Goal: Information Seeking & Learning: Learn about a topic

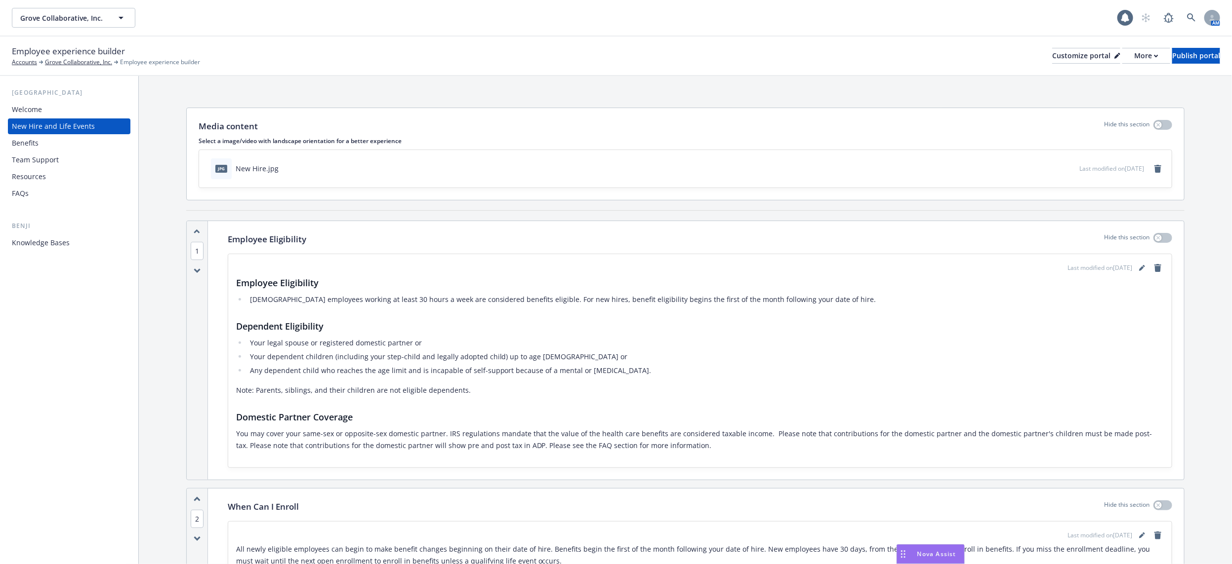
scroll to position [2358, 0]
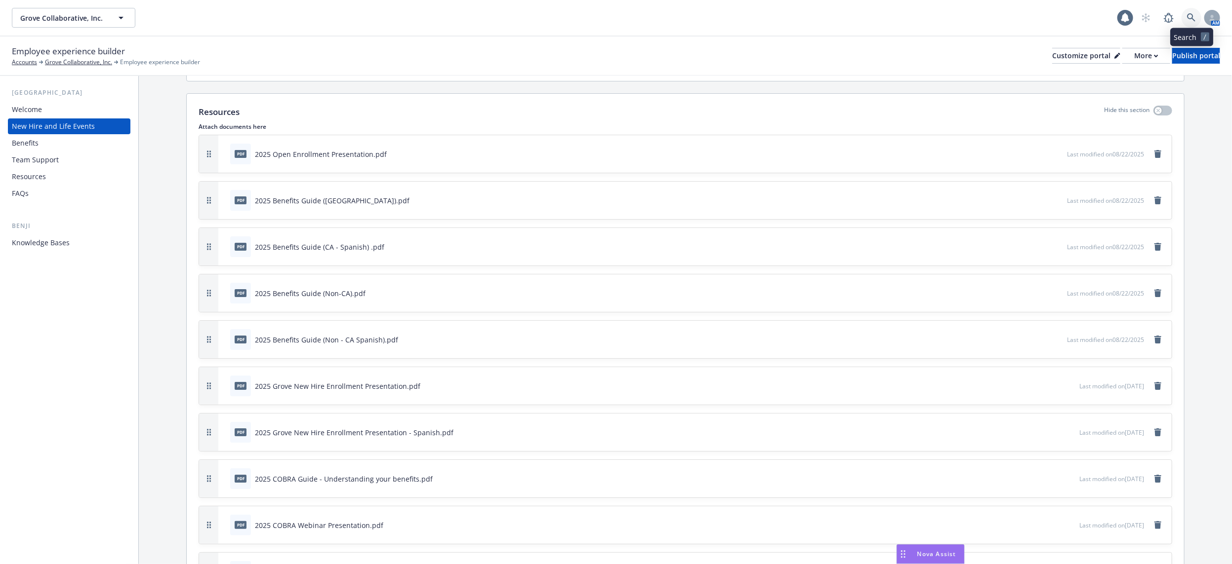
click at [1183, 16] on link at bounding box center [1191, 18] width 20 height 20
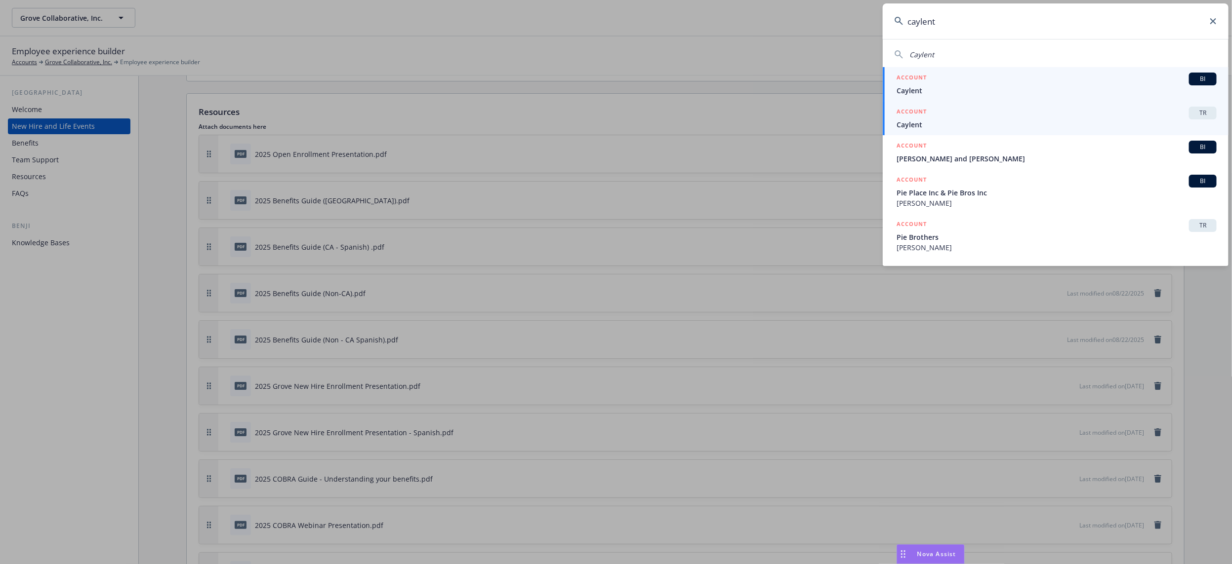
type input "caylent"
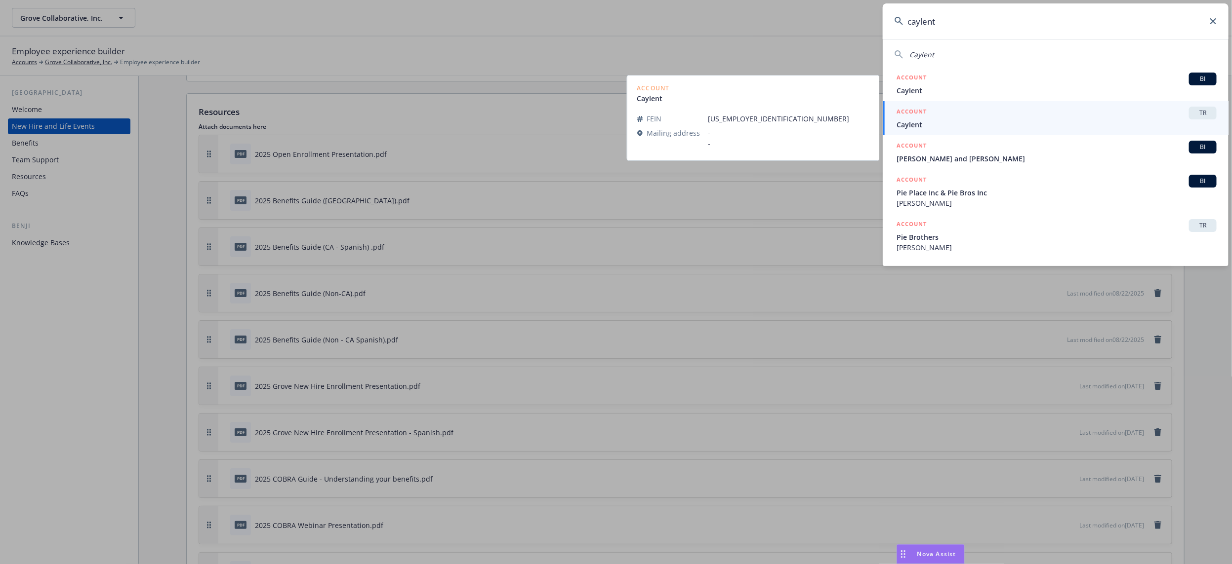
click at [909, 121] on span "Caylent" at bounding box center [1056, 125] width 320 height 10
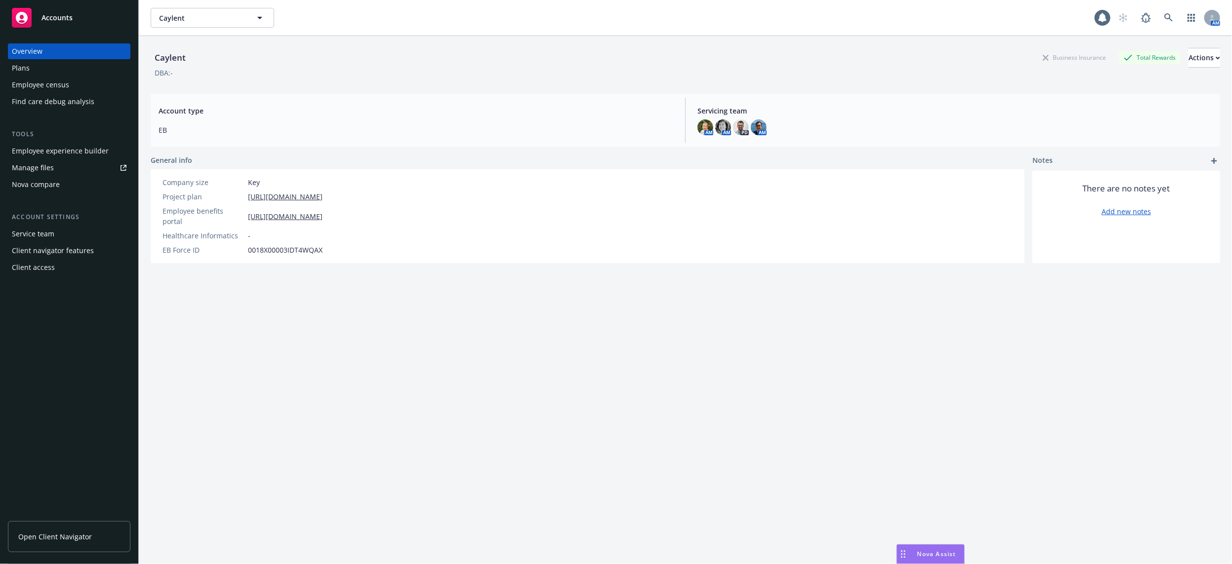
click at [40, 80] on div "Employee census" at bounding box center [40, 85] width 57 height 16
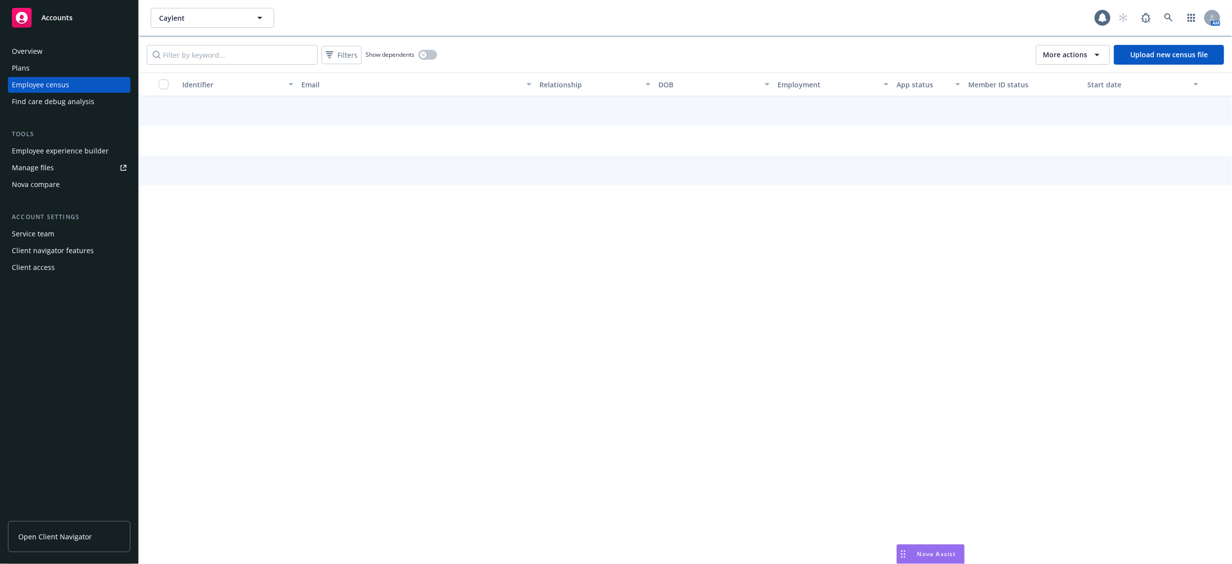
click at [32, 72] on div "Plans" at bounding box center [69, 68] width 115 height 16
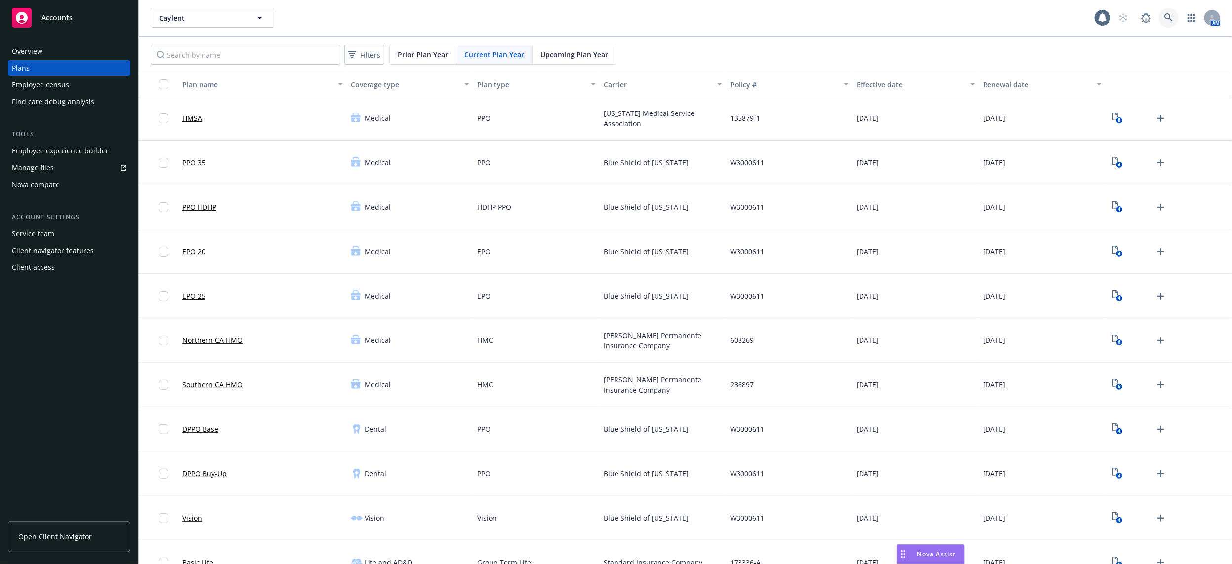
click at [1164, 16] on icon at bounding box center [1168, 17] width 8 height 8
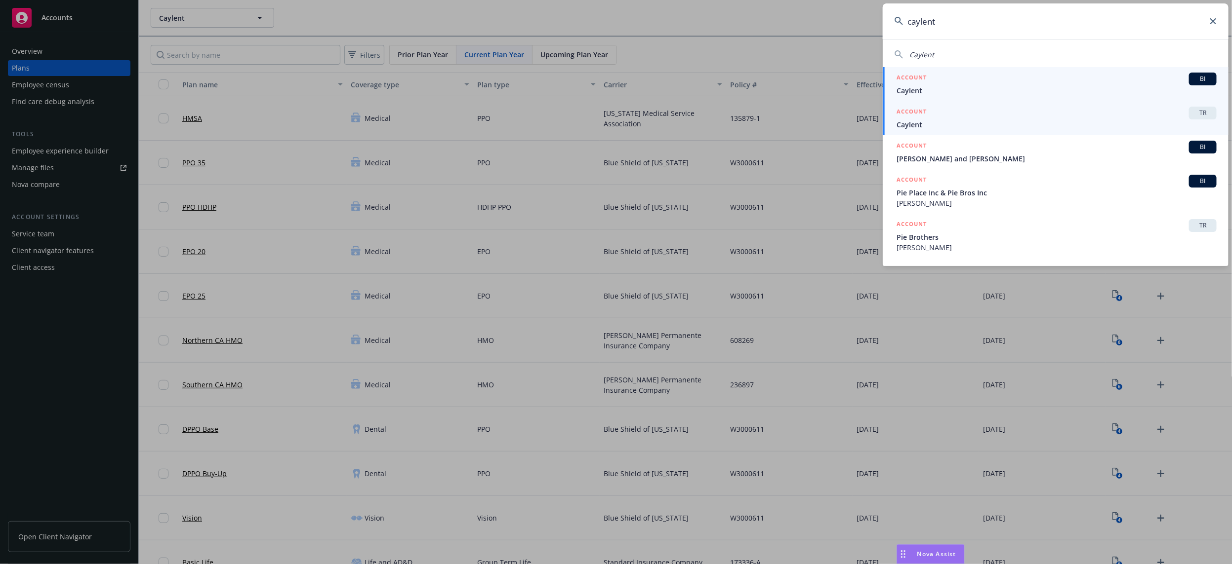
type input "caylent"
click at [924, 117] on h5 "ACCOUNT" at bounding box center [911, 113] width 30 height 12
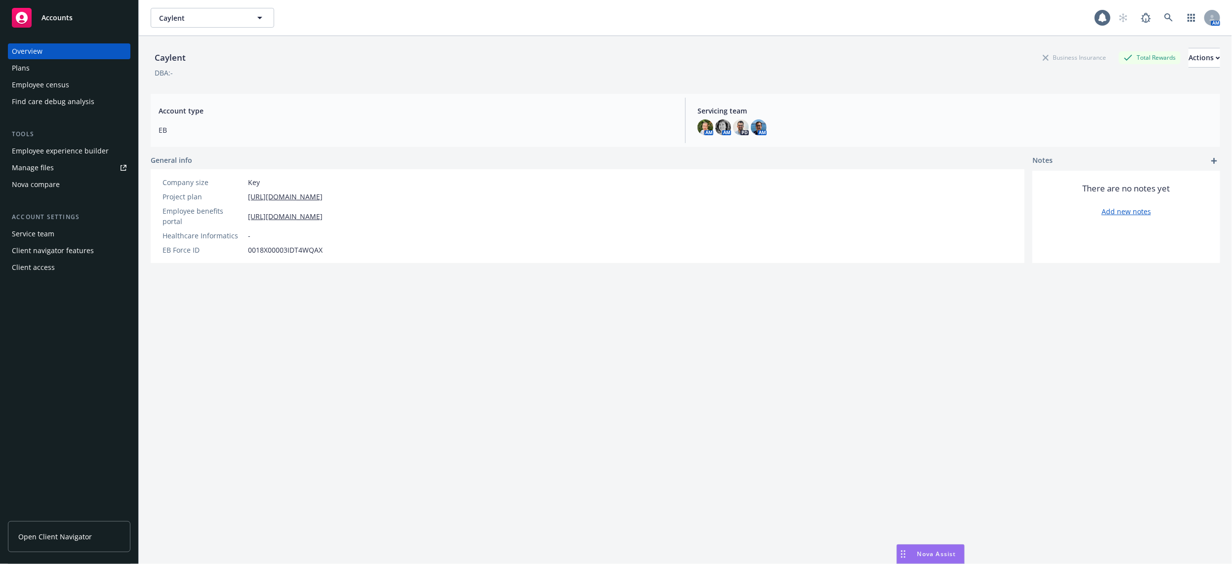
click at [65, 139] on div "Tools Employee experience builder Manage files Nova compare" at bounding box center [69, 160] width 122 height 63
click at [63, 157] on div "Employee experience builder" at bounding box center [60, 151] width 97 height 16
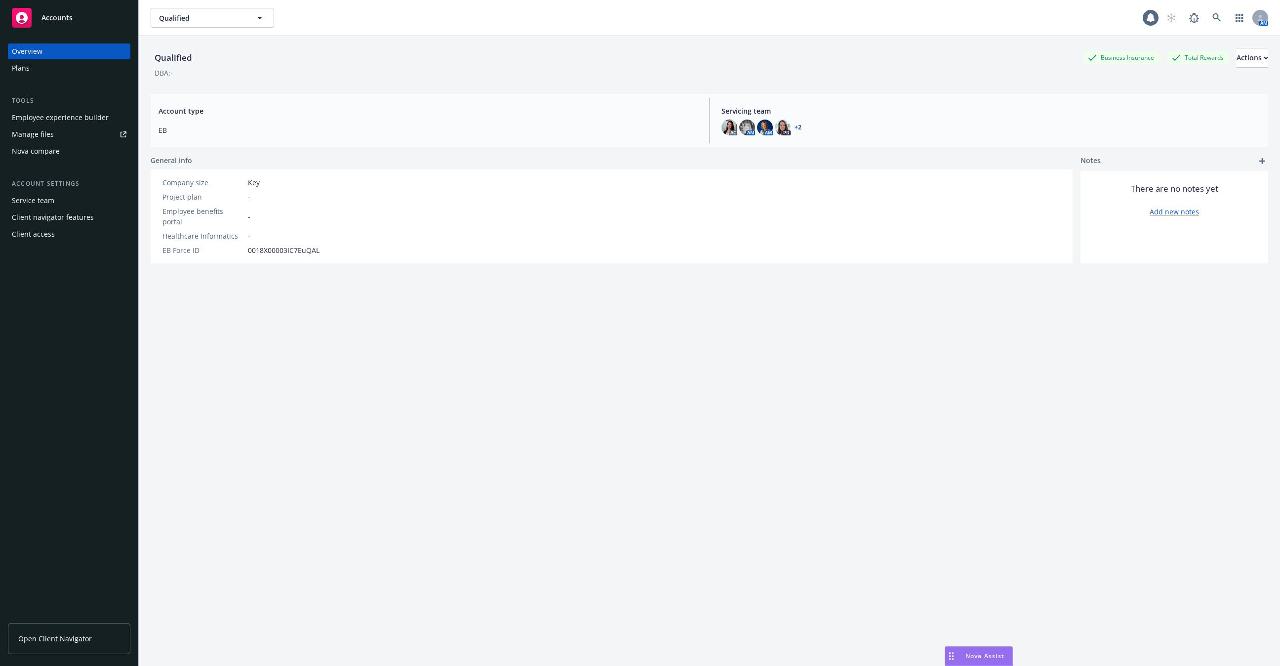
click at [90, 117] on div "Employee experience builder" at bounding box center [60, 118] width 97 height 16
click at [0, 0] on div "Accounts Overview Plans Tools Employee experience builder Manage files Nova com…" at bounding box center [69, 333] width 139 height 666
click at [1213, 21] on icon at bounding box center [1216, 17] width 9 height 9
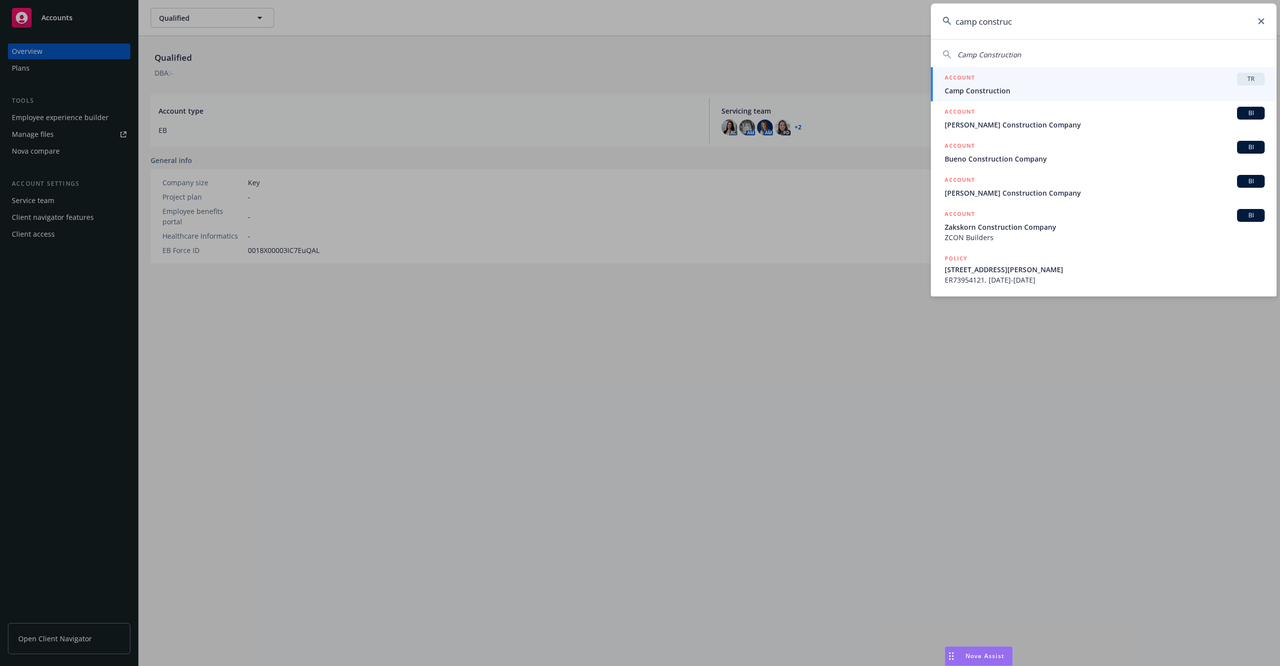
type input "camp construc"
click at [1014, 91] on span "Camp Construction" at bounding box center [1105, 90] width 320 height 10
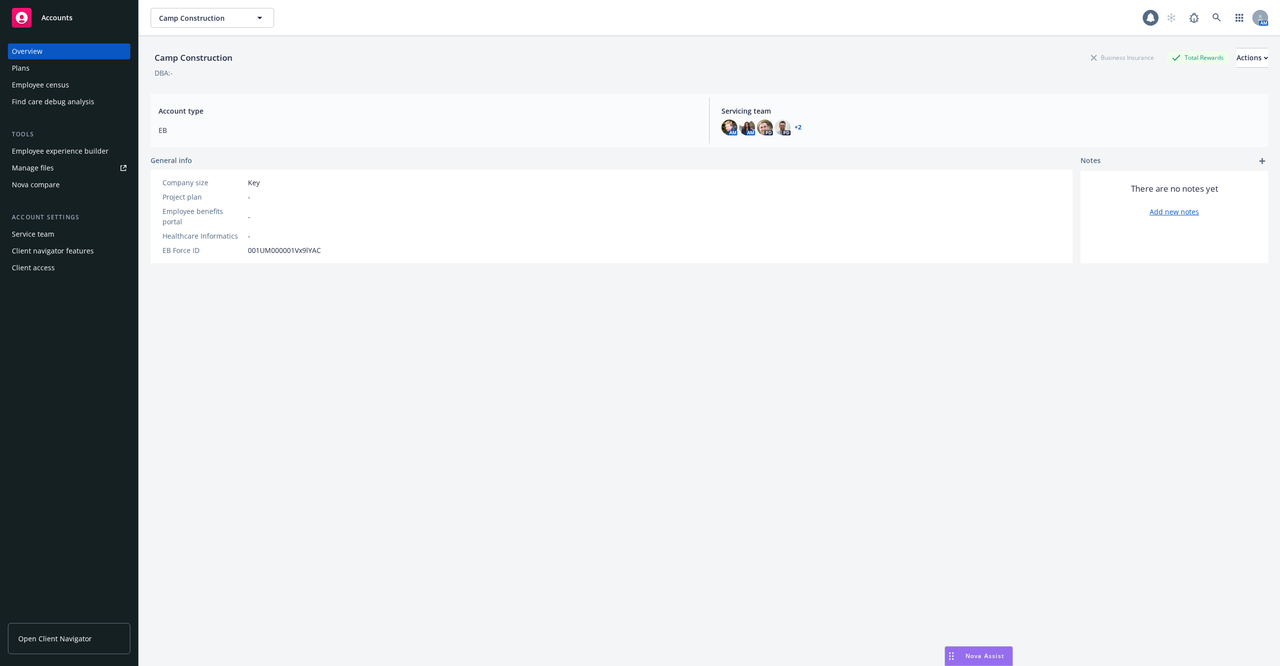
click at [75, 142] on div "Tools Employee experience builder Manage files Nova compare" at bounding box center [69, 160] width 122 height 63
click at [72, 148] on div "Employee experience builder" at bounding box center [60, 151] width 97 height 16
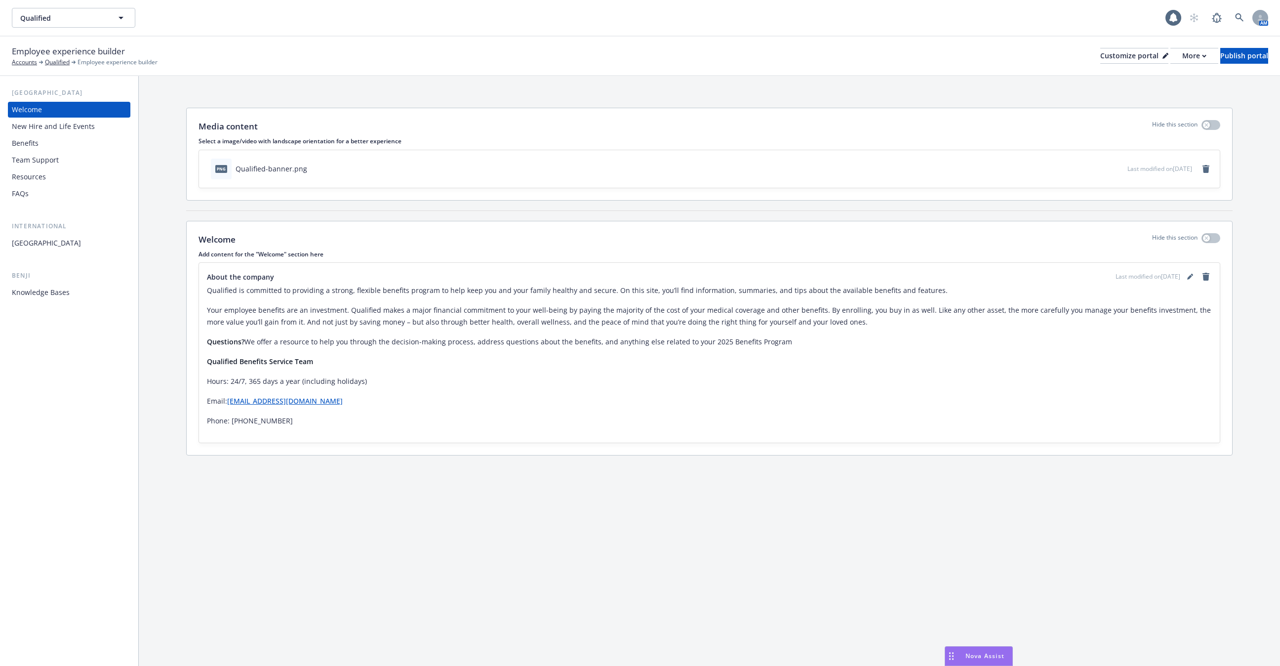
click at [80, 144] on div "Benefits" at bounding box center [69, 143] width 115 height 16
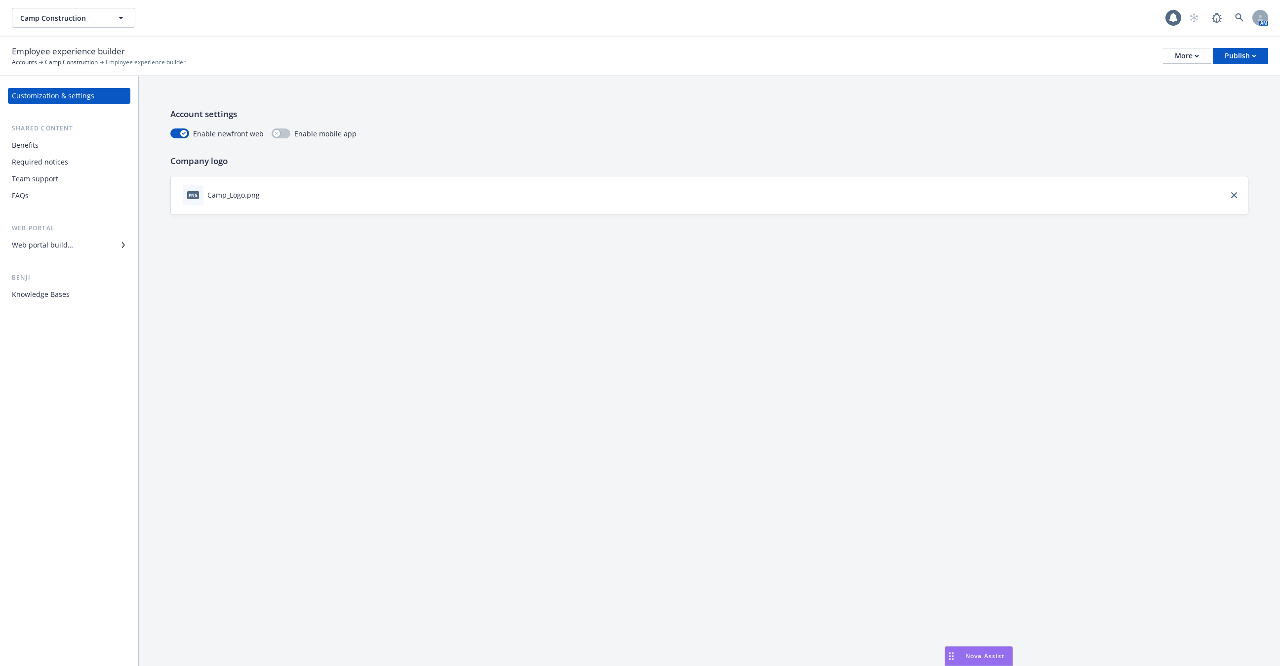
click at [57, 140] on div "Benefits" at bounding box center [69, 145] width 115 height 16
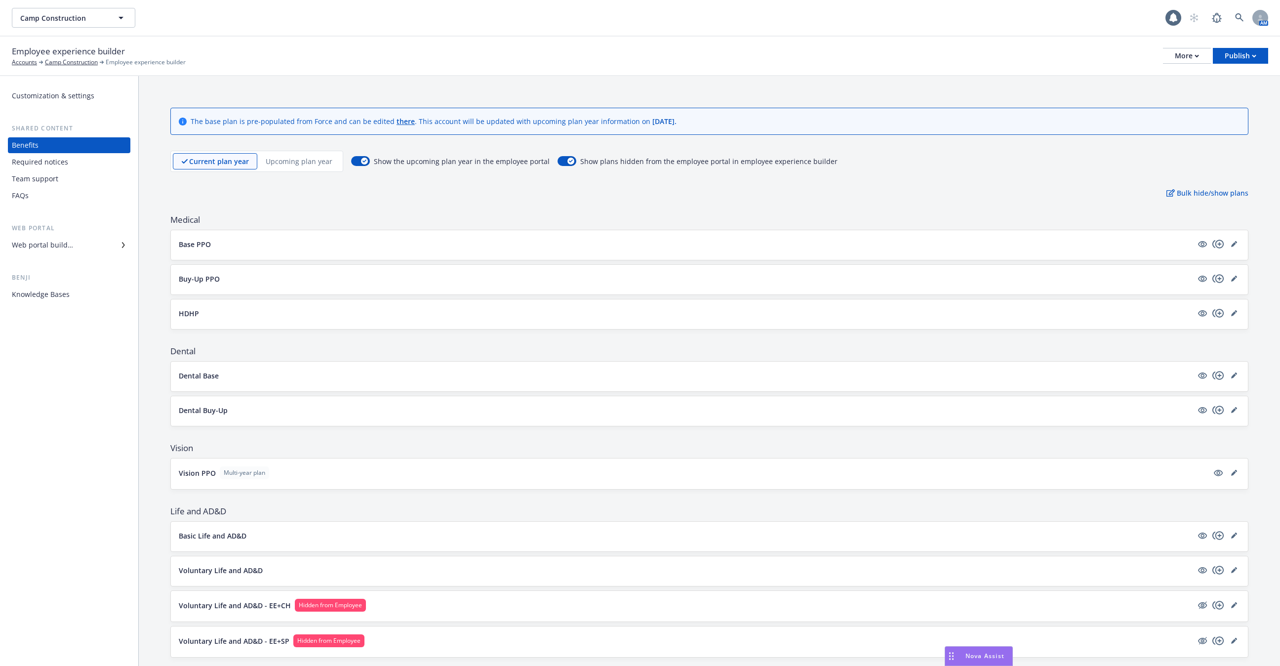
click at [57, 140] on div "Benefits" at bounding box center [69, 145] width 115 height 16
click at [56, 140] on div "Benefits" at bounding box center [69, 145] width 115 height 16
click at [70, 68] on div "Employee experience builder Accounts Camp Construction Employee experience buil…" at bounding box center [640, 57] width 1280 height 40
click at [71, 63] on link "Camp Construction" at bounding box center [71, 62] width 53 height 9
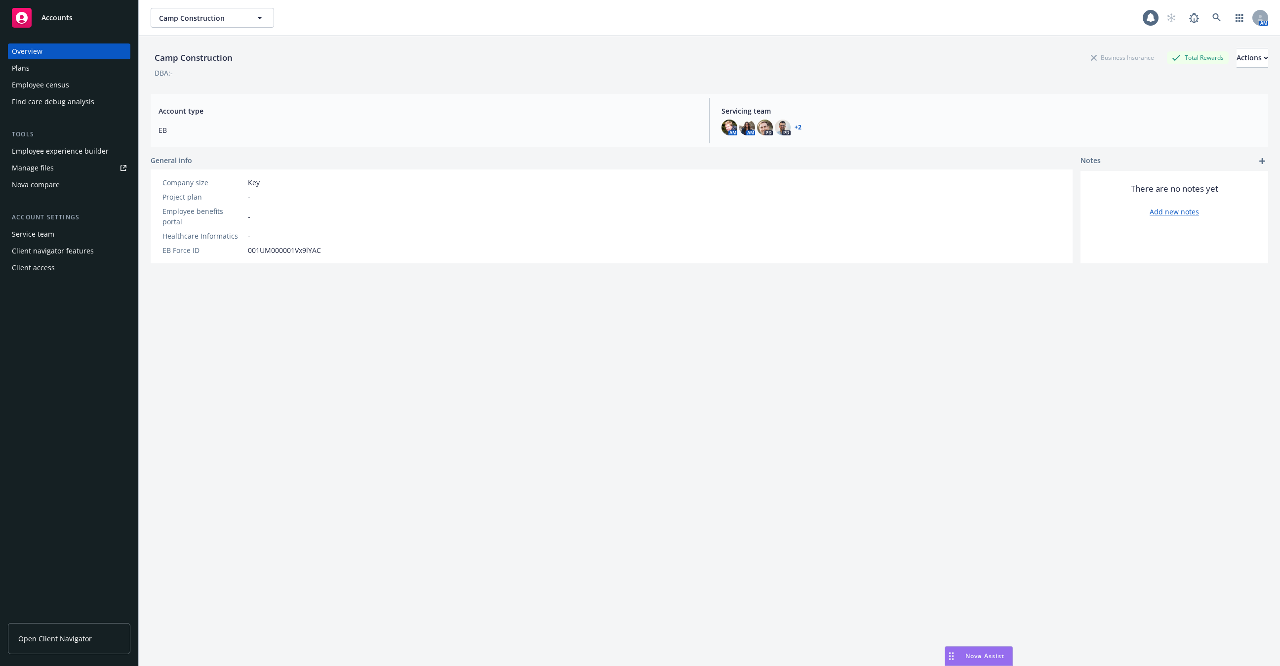
click at [69, 151] on div "Employee experience builder" at bounding box center [60, 151] width 97 height 16
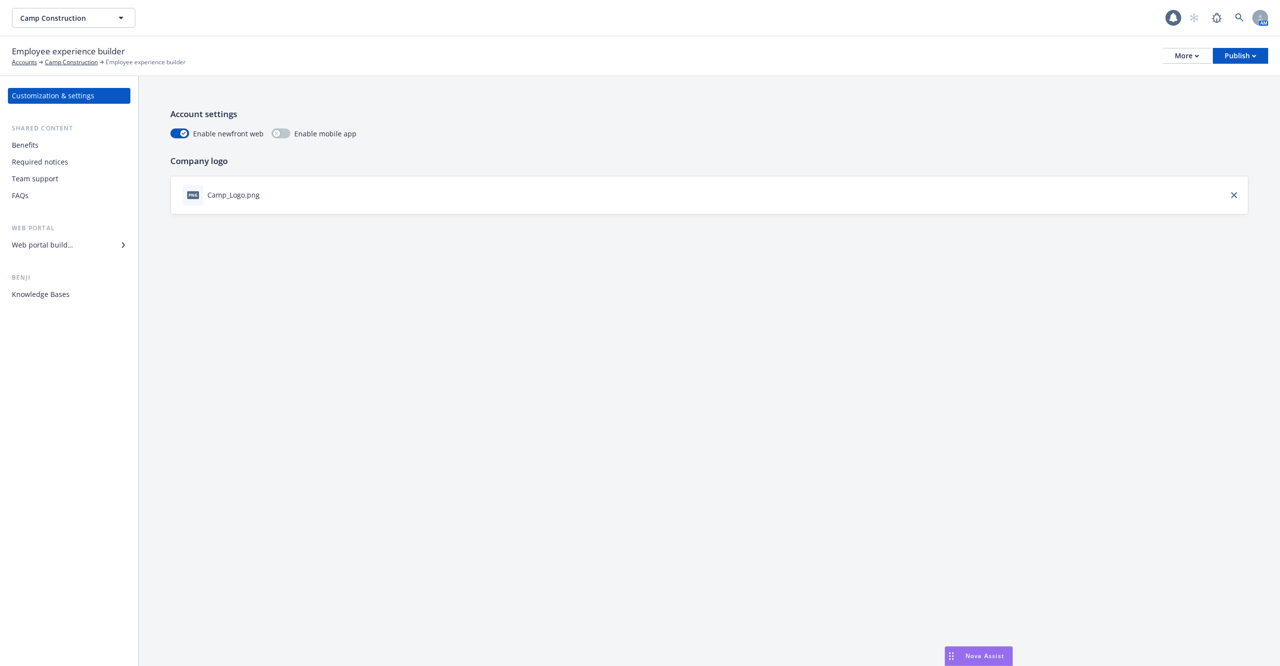
click at [69, 151] on div "Benefits" at bounding box center [69, 145] width 115 height 16
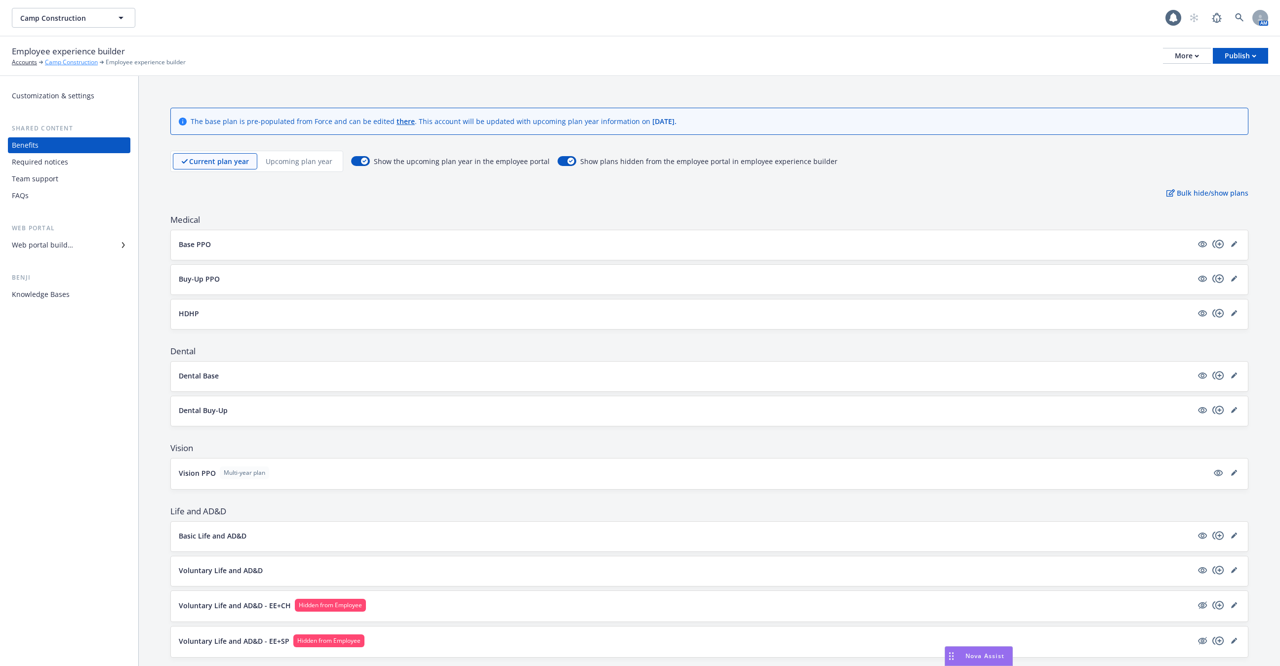
click at [58, 59] on link "Camp Construction" at bounding box center [71, 62] width 53 height 9
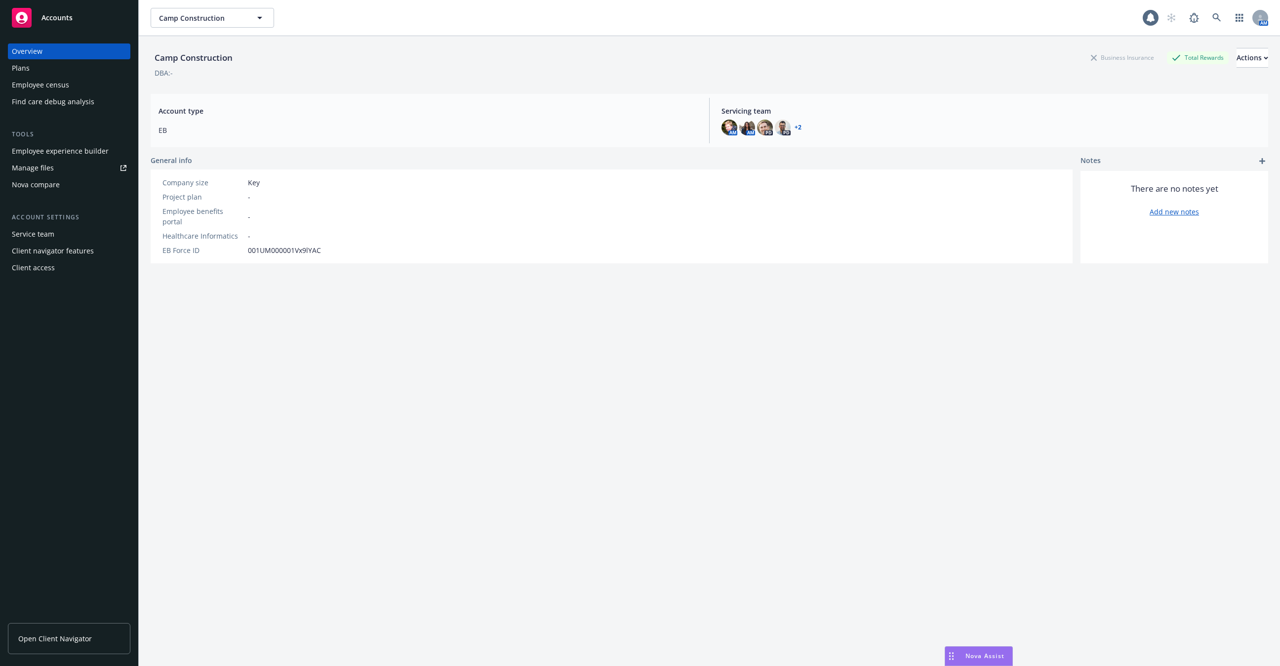
click at [66, 82] on div "Employee census" at bounding box center [40, 85] width 57 height 16
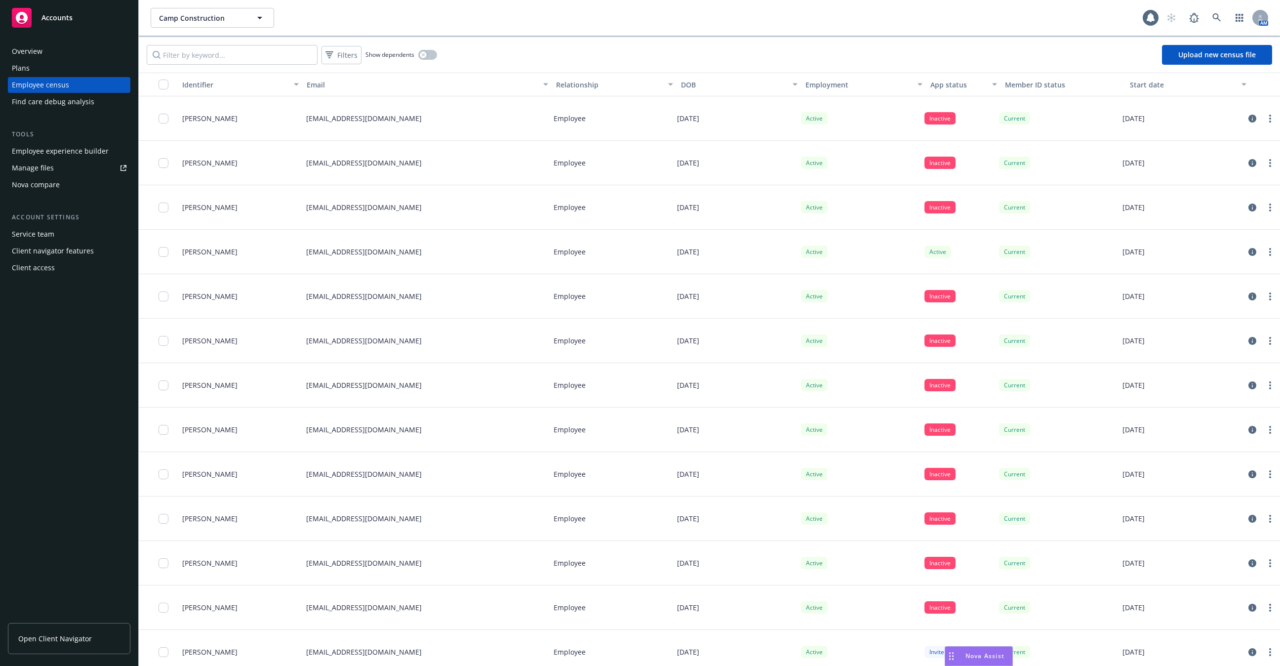
click at [397, 344] on div "[EMAIL_ADDRESS][DOMAIN_NAME]" at bounding box center [425, 341] width 247 height 44
drag, startPoint x: 371, startPoint y: 295, endPoint x: 302, endPoint y: 247, distance: 83.8
copy div "lkuntz@campconstruction.com Employee 06/17/1968 Active Active Current 10/28/201…"
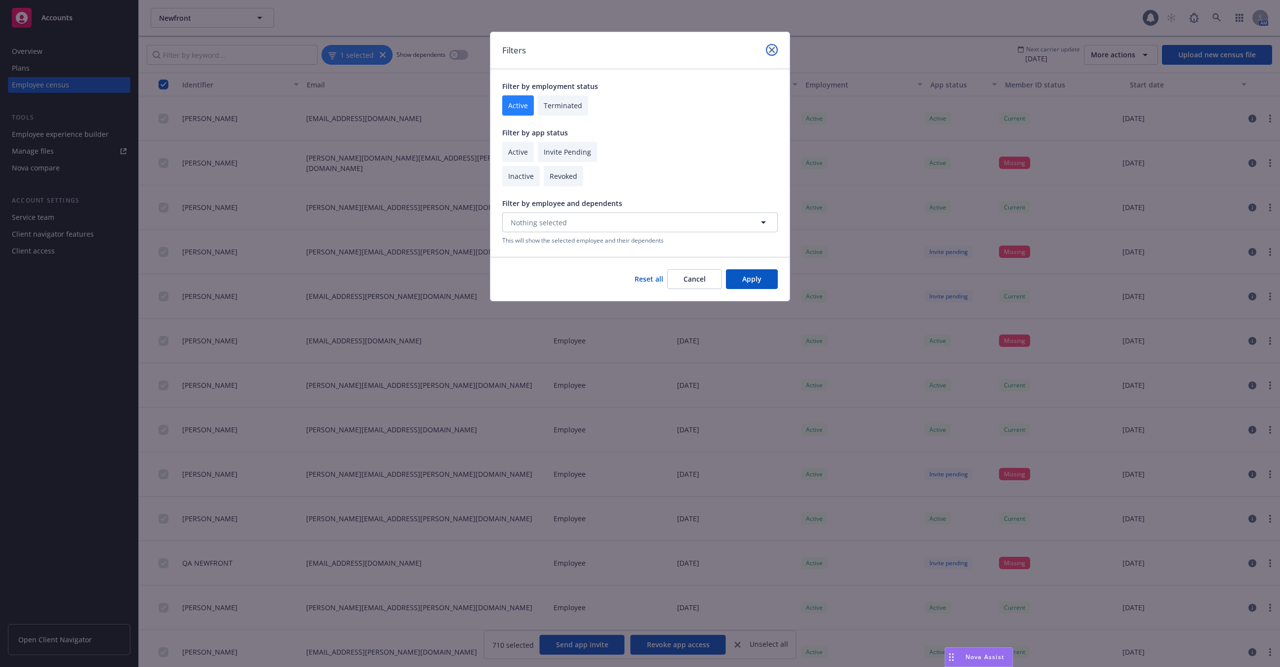
click at [770, 53] on link "close" at bounding box center [772, 50] width 12 height 12
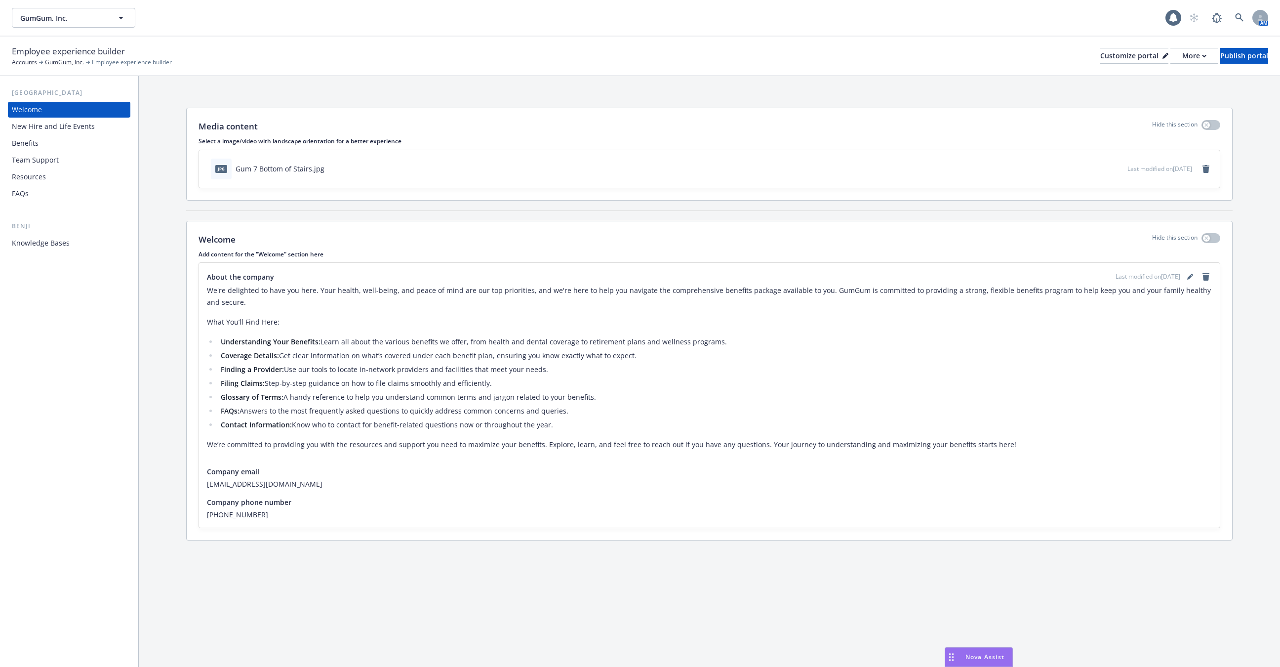
click at [65, 138] on div "Benefits" at bounding box center [69, 143] width 115 height 16
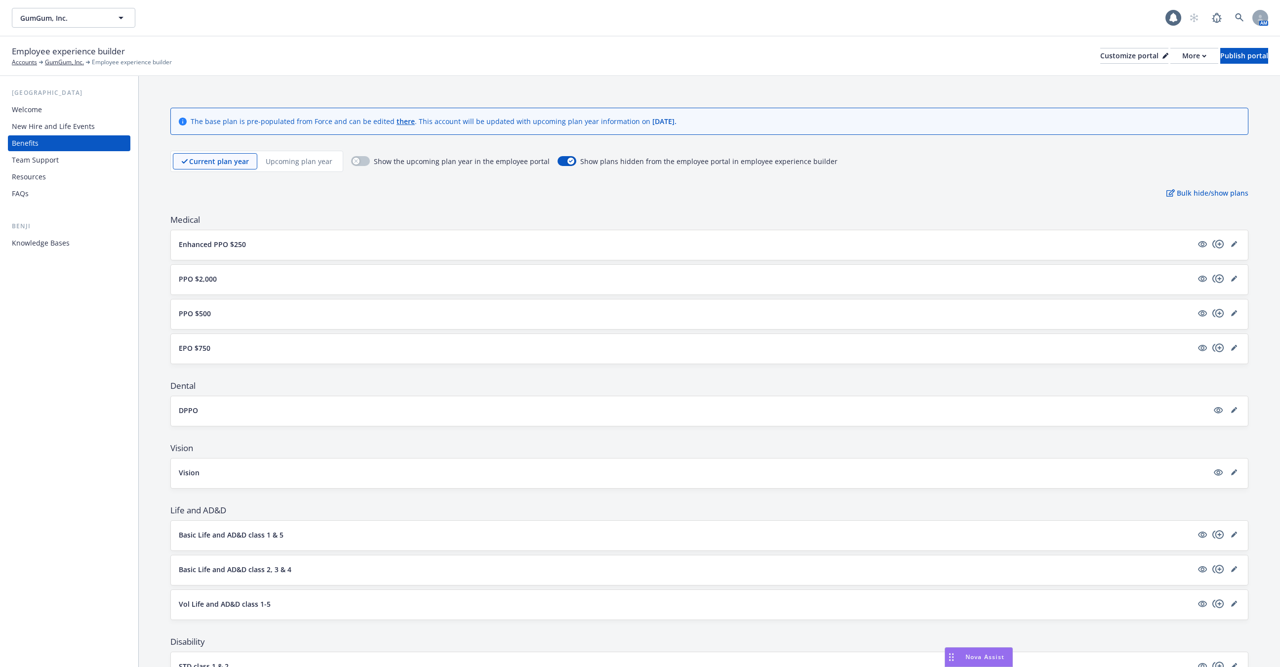
click at [441, 239] on button "Enhanced PPO $250" at bounding box center [686, 244] width 1014 height 10
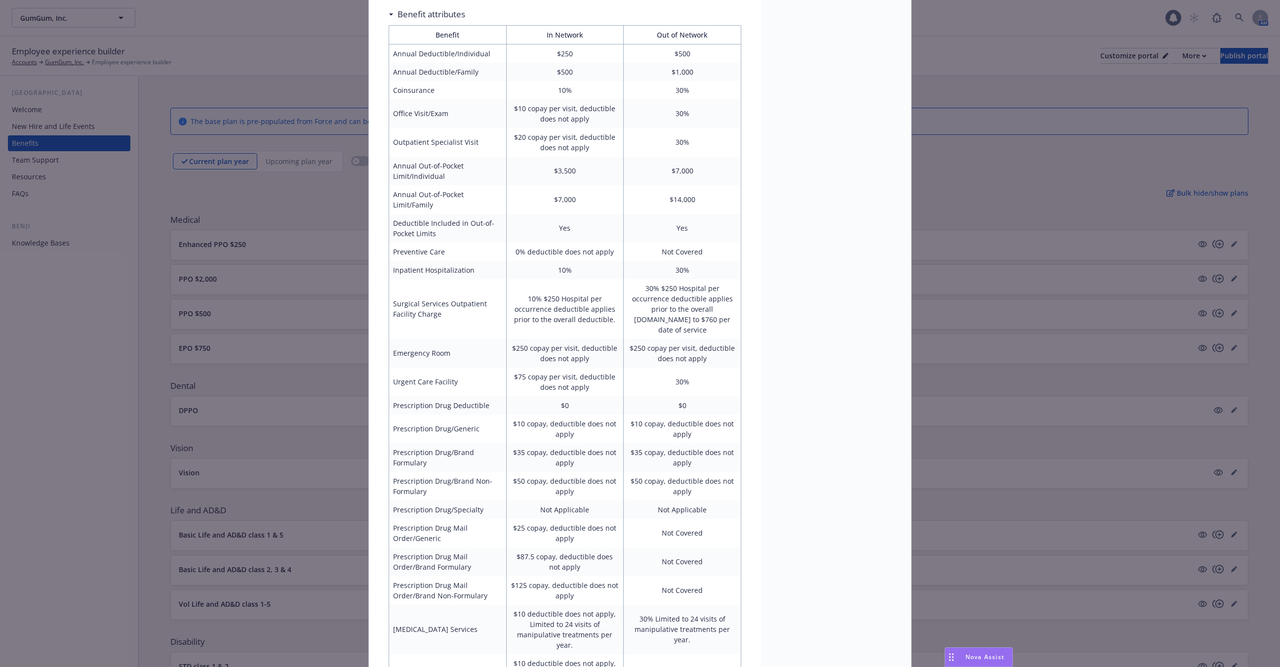
scroll to position [1414, 0]
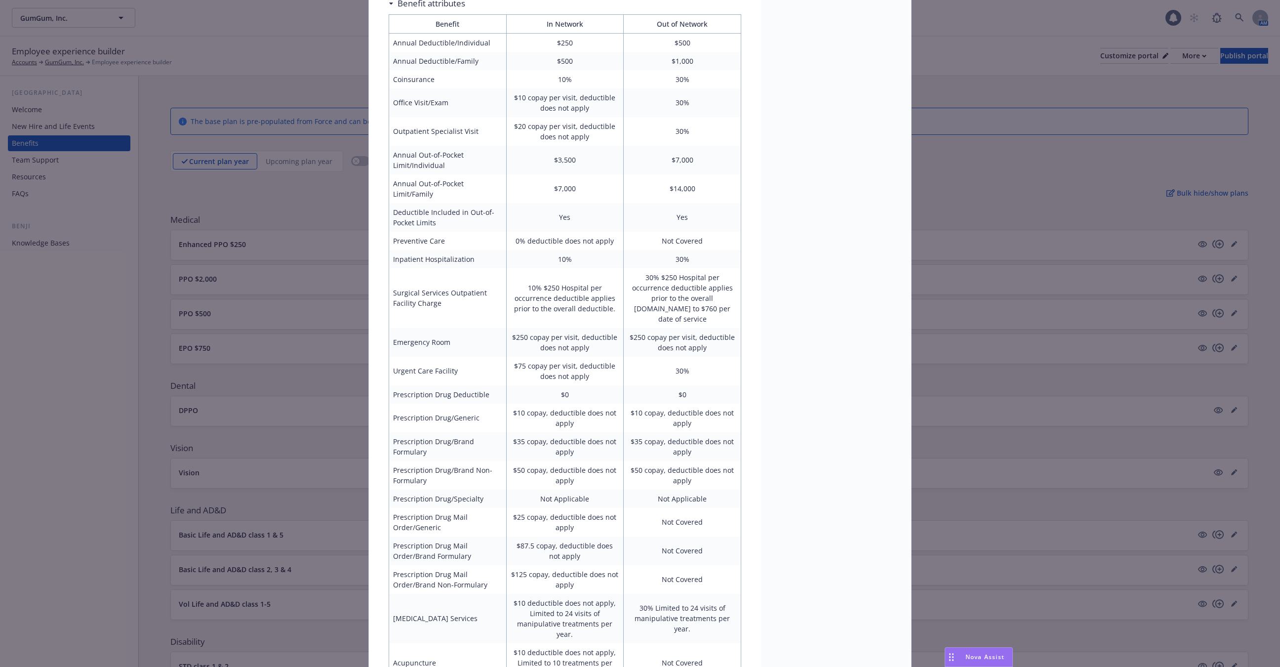
click at [282, 351] on div "Medical - Enhanced PPO $250 - Medical PPO Enhanced PPO $250 Description The Uni…" at bounding box center [640, 333] width 1280 height 667
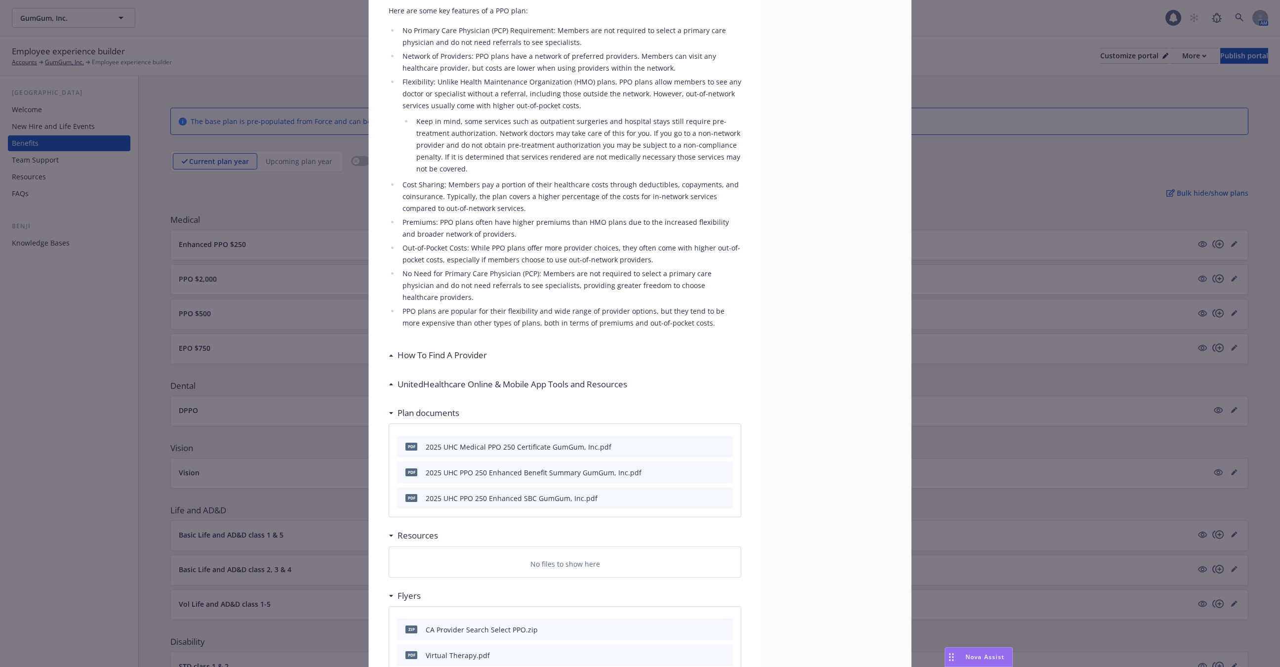
scroll to position [0, 0]
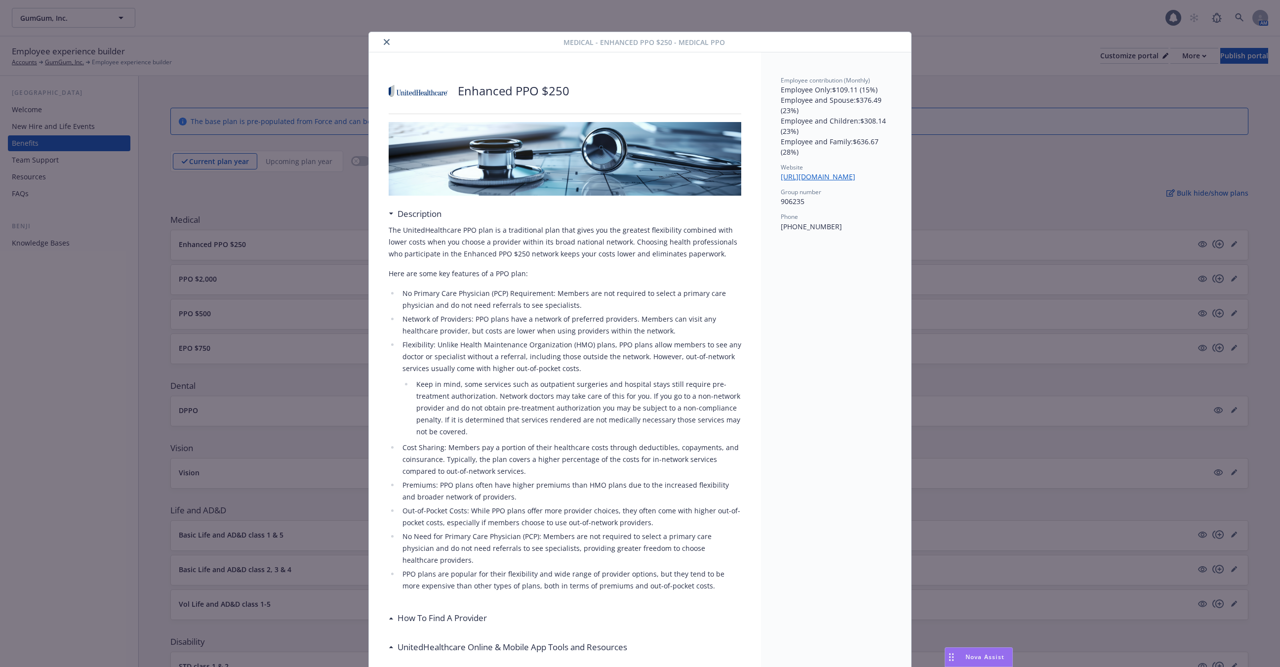
click at [388, 47] on button "close" at bounding box center [387, 42] width 12 height 12
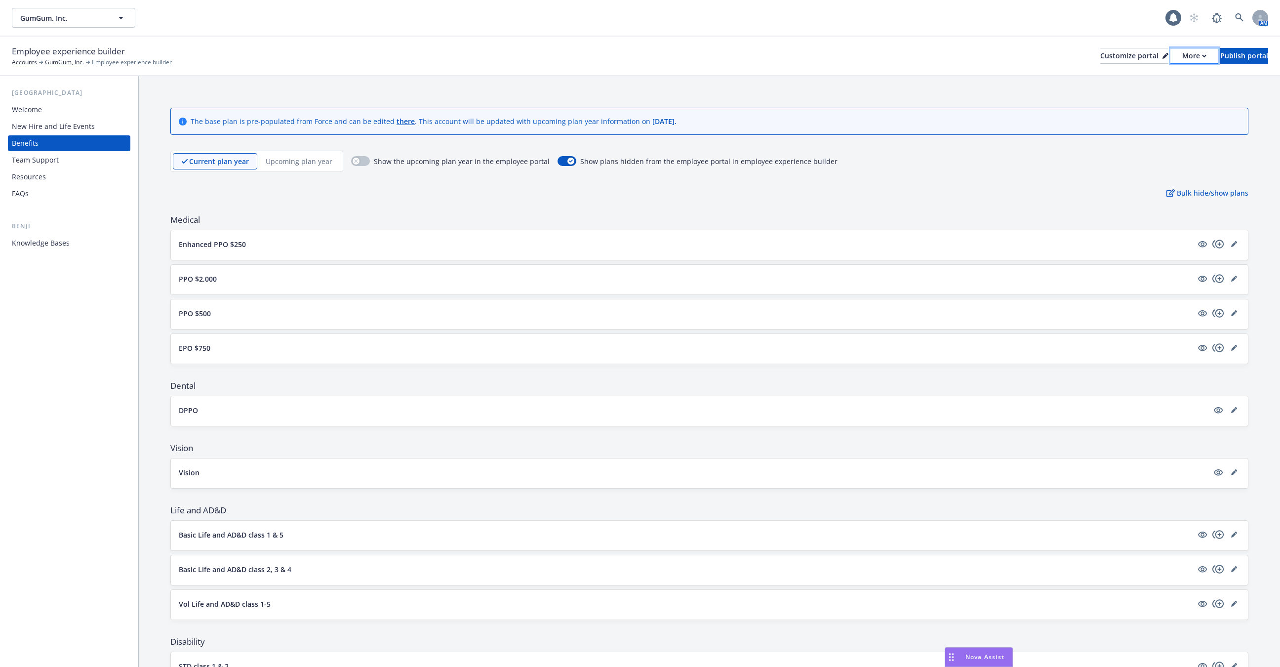
click at [1178, 56] on button "More" at bounding box center [1194, 56] width 48 height 16
click at [1148, 100] on div "Copy preview link Copy portal link" at bounding box center [1142, 88] width 90 height 40
